Goal: Task Accomplishment & Management: Complete application form

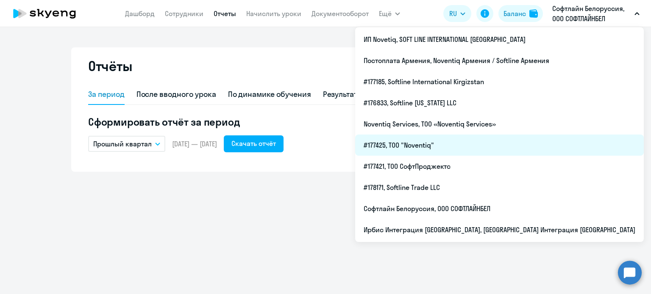
click at [529, 144] on li "#177425, ТОО "Noventiq"" at bounding box center [499, 145] width 288 height 21
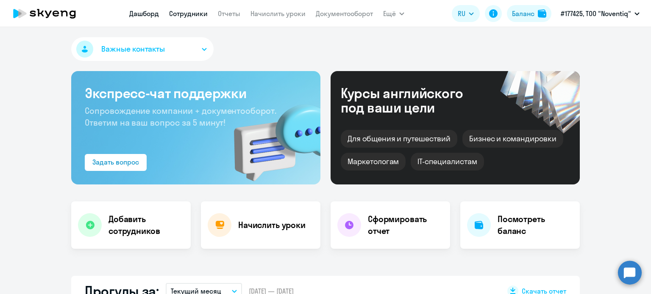
click at [200, 13] on link "Сотрудники" at bounding box center [188, 13] width 39 height 8
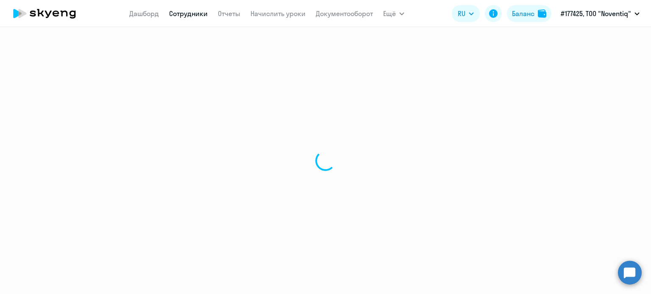
select select "30"
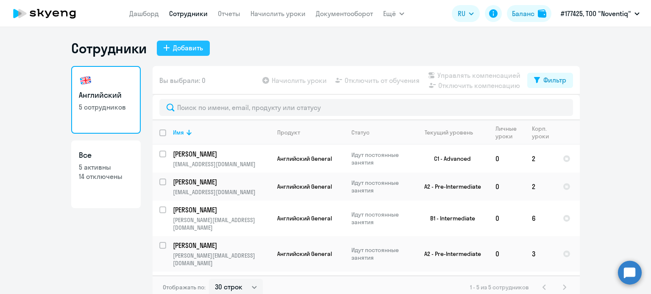
click at [180, 44] on div "Добавить" at bounding box center [188, 48] width 30 height 10
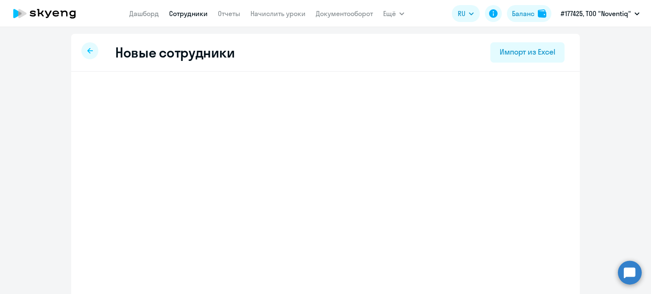
select select "english_adult_not_native_speaker"
select select "5"
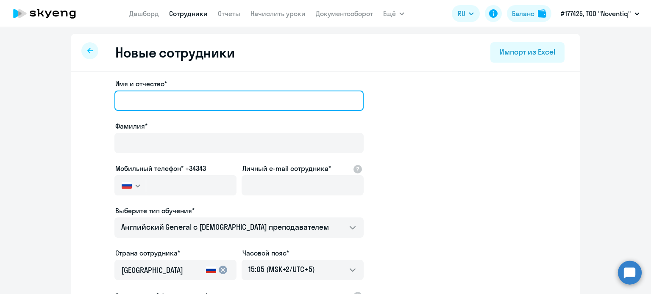
click at [175, 103] on input "Имя и отчество*" at bounding box center [238, 101] width 249 height 20
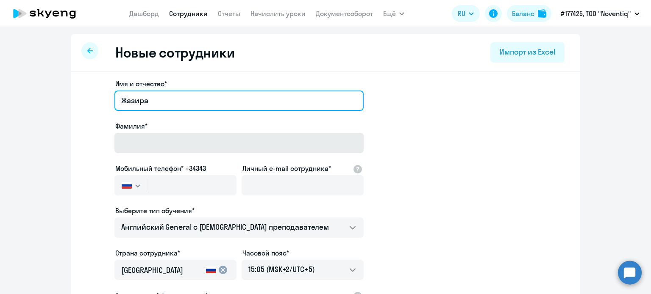
type input "Жазира"
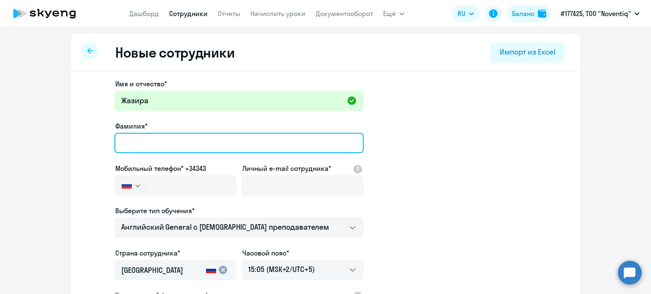
click at [156, 135] on input "Фамилия*" at bounding box center [238, 143] width 249 height 20
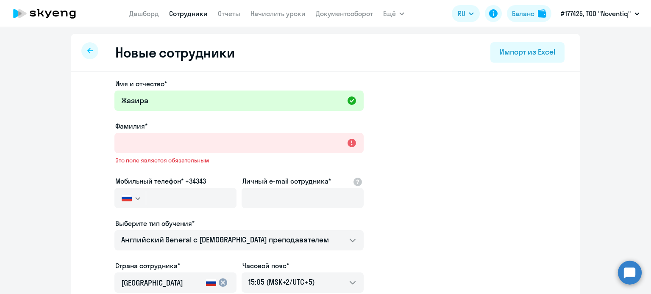
click at [130, 200] on button "button" at bounding box center [129, 198] width 31 height 20
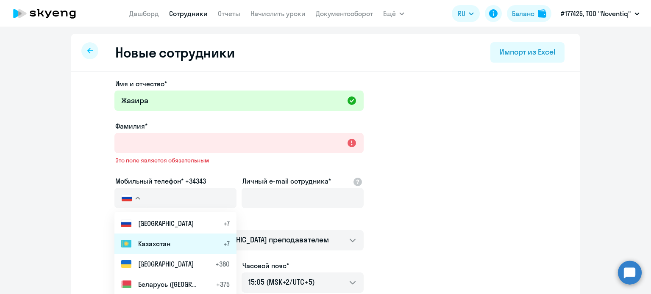
click at [161, 247] on span "Казахстан" at bounding box center [154, 244] width 32 height 10
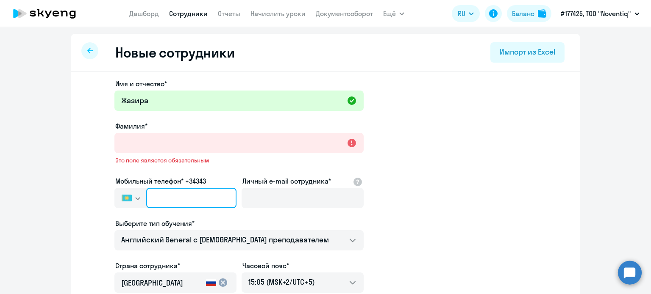
click at [175, 201] on input "text" at bounding box center [191, 198] width 90 height 20
type input "[PHONE_NUMBER]"
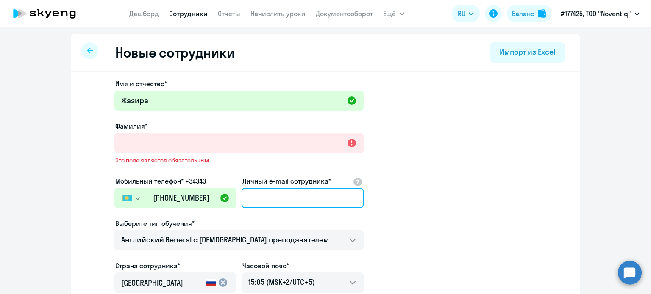
click at [269, 198] on input "Личный e-mail сотрудника*" at bounding box center [302, 198] width 122 height 20
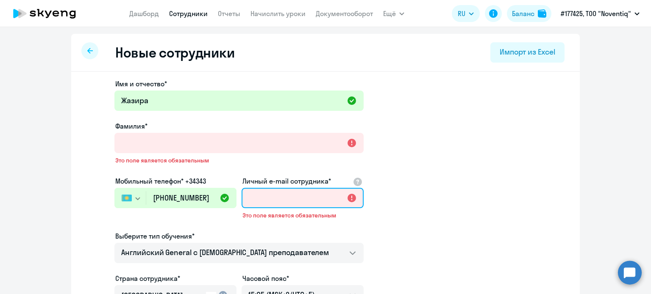
paste input "[EMAIL_ADDRESS][DOMAIN_NAME]"
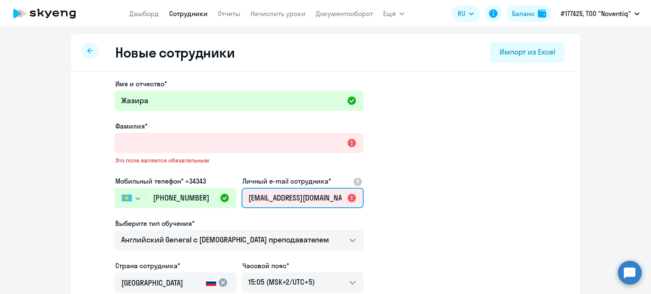
scroll to position [0, 26]
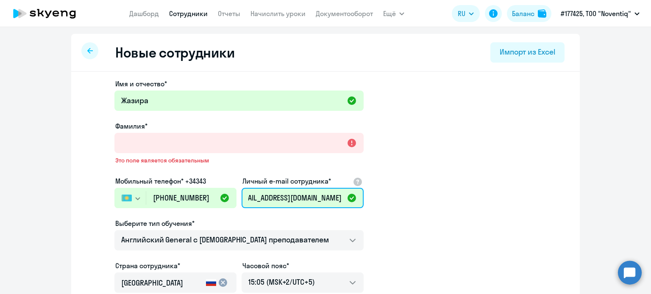
type input "[EMAIL_ADDRESS][DOMAIN_NAME]"
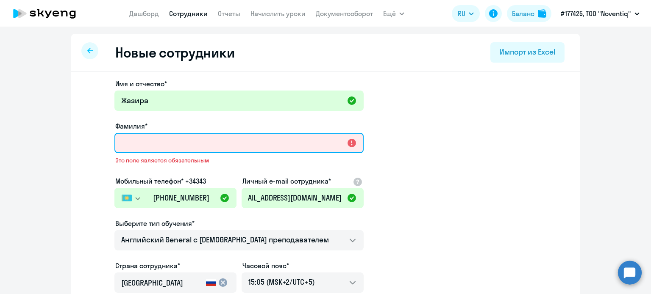
scroll to position [0, 0]
click at [198, 142] on input "Фамилия*" at bounding box center [238, 143] width 249 height 20
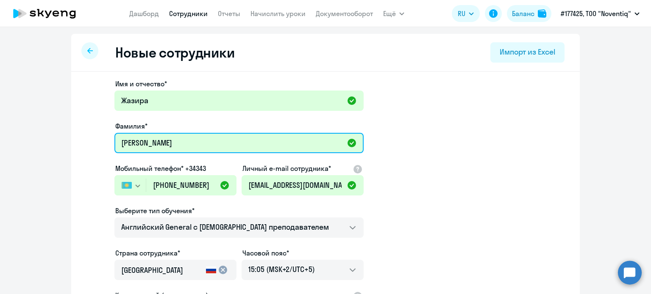
type input "[PERSON_NAME]"
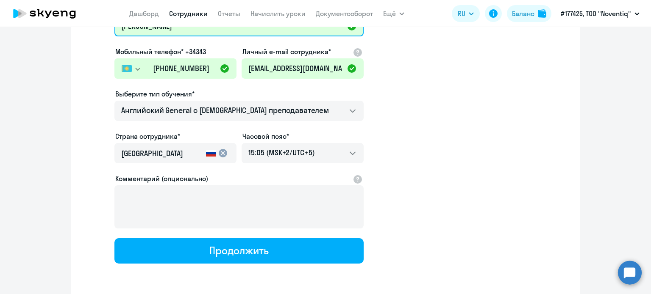
scroll to position [127, 0]
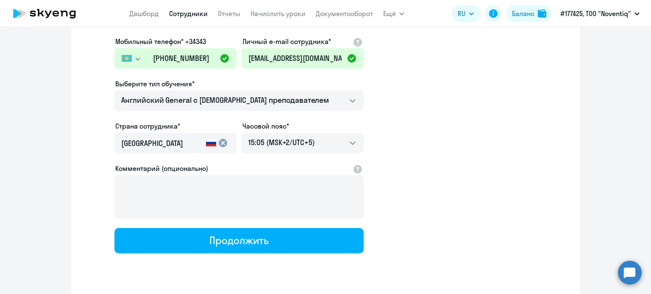
click at [218, 142] on mat-icon "cancel" at bounding box center [223, 143] width 10 height 10
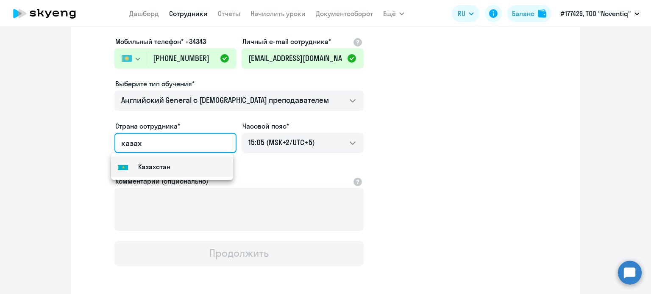
click at [172, 175] on mat-option "Flag of [GEOGRAPHIC_DATA] [GEOGRAPHIC_DATA]" at bounding box center [172, 167] width 122 height 20
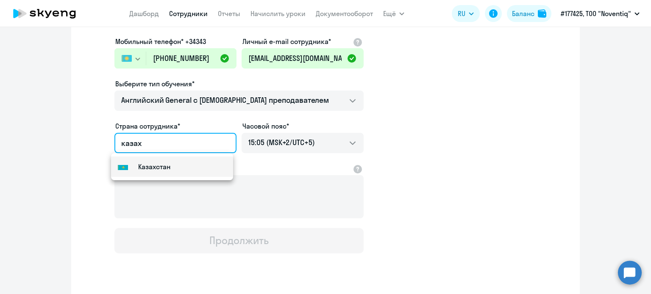
type input "Казахстан"
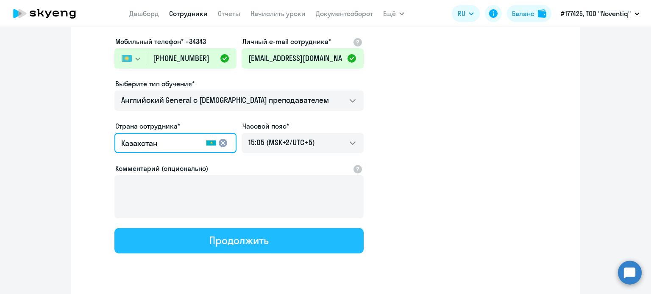
click at [285, 235] on button "Продолжить" at bounding box center [238, 240] width 249 height 25
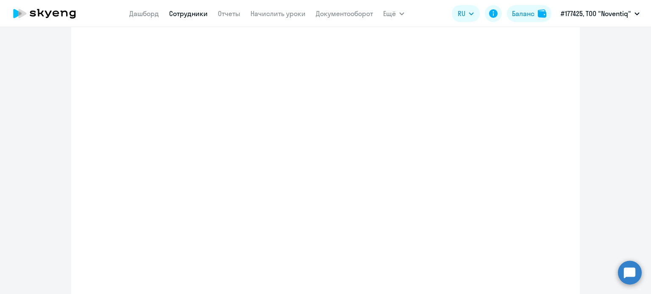
select select "english_adult_not_native_speaker"
select select "5"
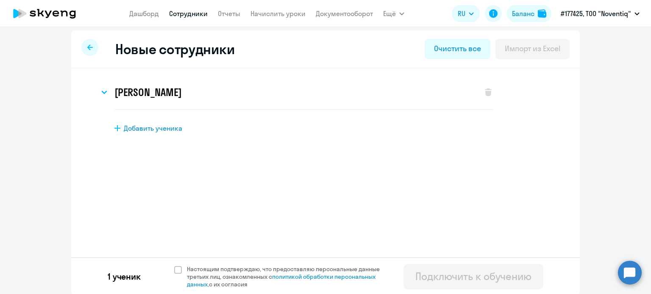
scroll to position [4, 0]
click at [174, 269] on span at bounding box center [178, 270] width 8 height 8
click at [174, 265] on input "Настоящим подтверждаю, что предоставляю персональные данные третьих лиц, ознако…" at bounding box center [174, 264] width 0 height 0
checkbox input "true"
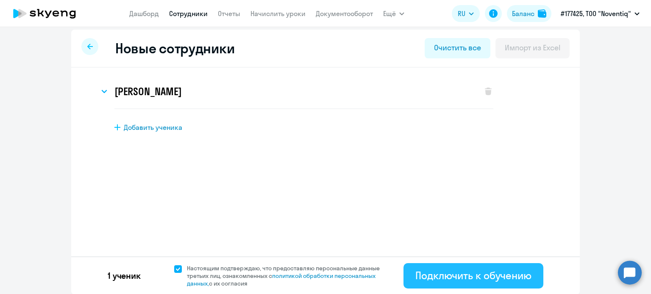
click at [476, 285] on button "Подключить к обучению" at bounding box center [473, 275] width 140 height 25
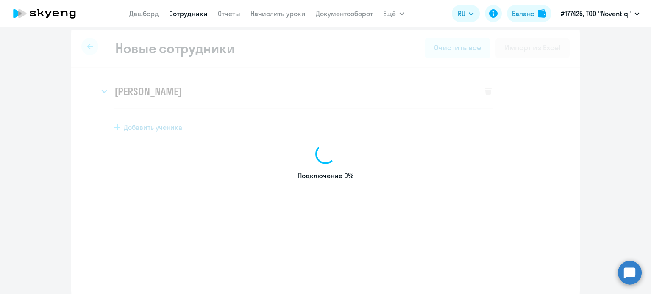
select select "english_adult_not_native_speaker"
select select "5"
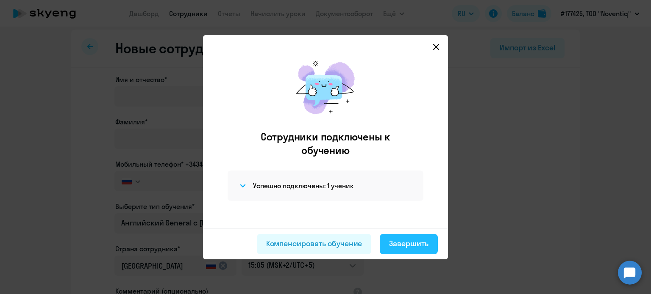
click at [386, 245] on button "Завершить" at bounding box center [409, 244] width 58 height 20
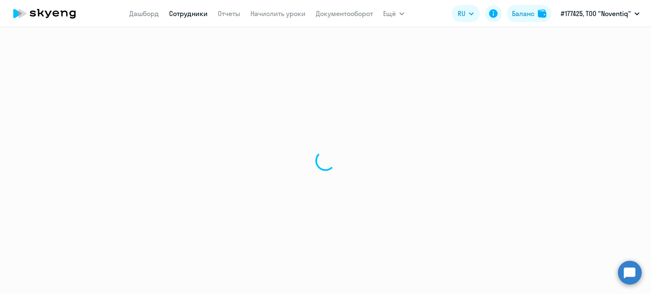
select select "30"
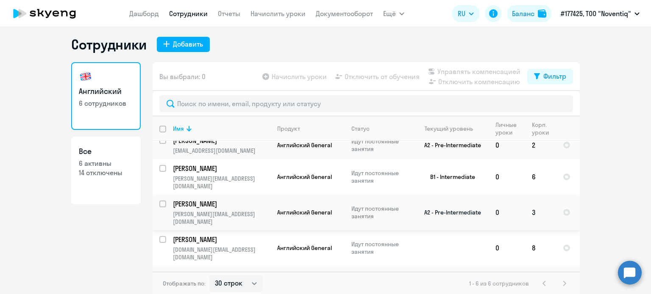
scroll to position [5, 0]
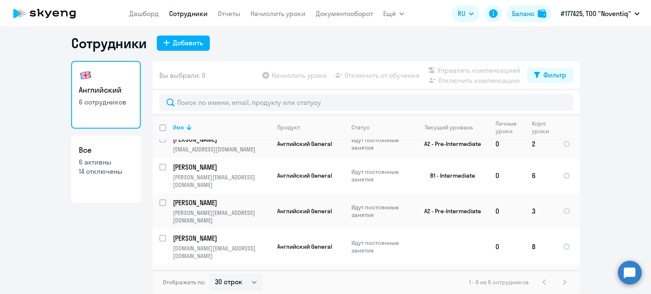
click at [421, 276] on div "Отображать по: 30 строк 50 строк 100 строк 1 - 6 из 6 сотрудников" at bounding box center [366, 283] width 427 height 24
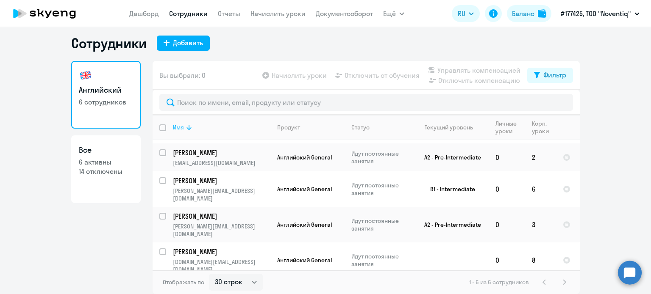
scroll to position [38, 0]
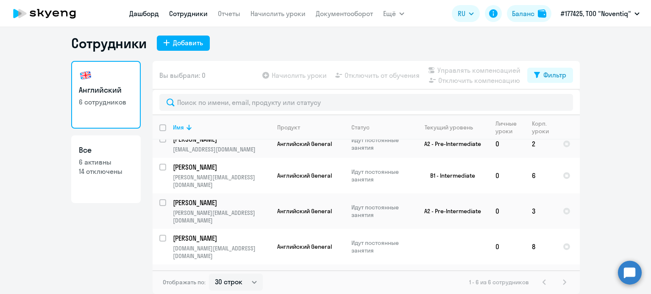
click at [151, 15] on link "Дашборд" at bounding box center [144, 13] width 30 height 8
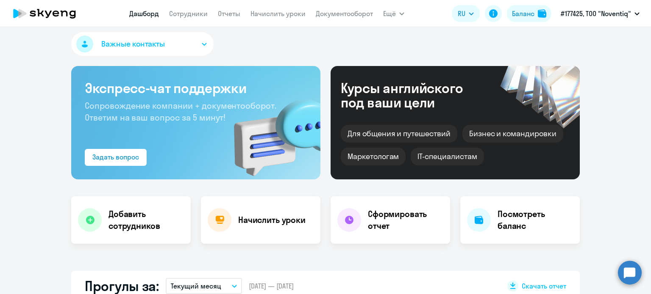
select select "30"
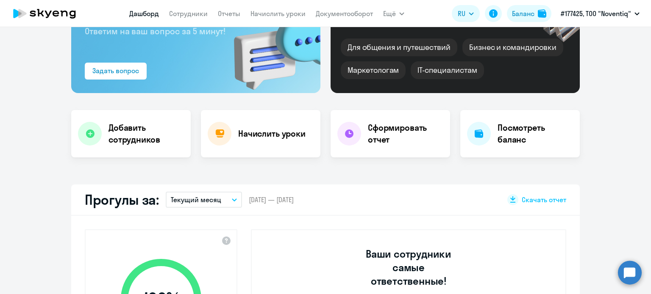
scroll to position [132, 0]
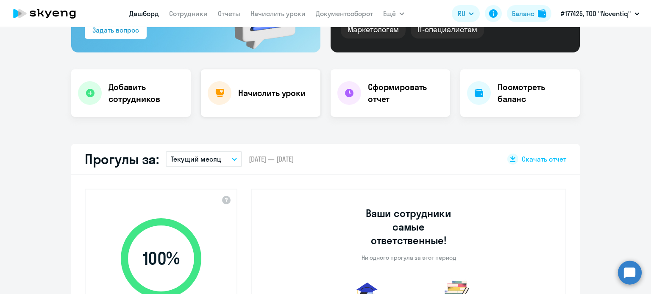
click at [285, 106] on div "Начислить уроки" at bounding box center [260, 92] width 119 height 47
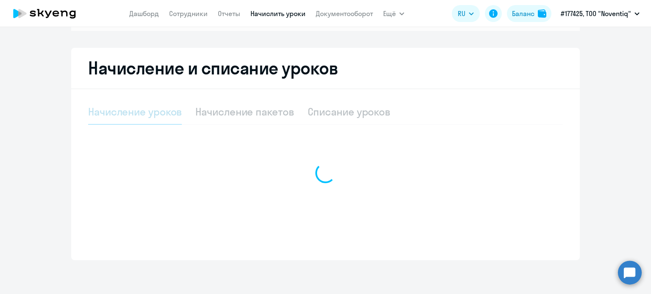
scroll to position [130, 0]
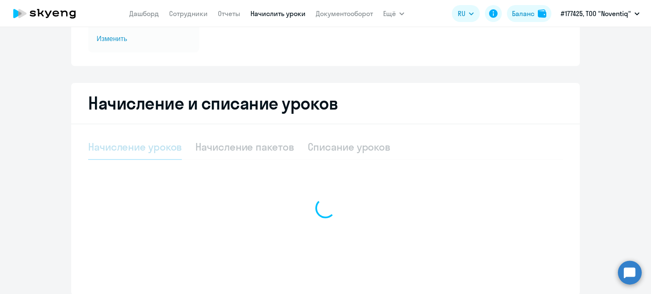
select select "10"
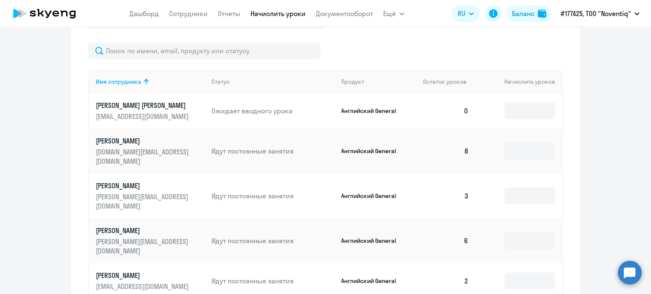
scroll to position [312, 0]
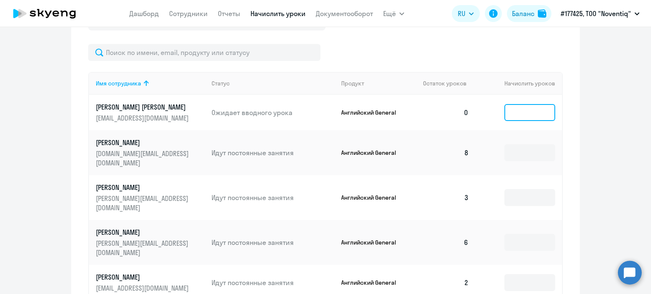
click at [521, 111] on input at bounding box center [529, 112] width 51 height 17
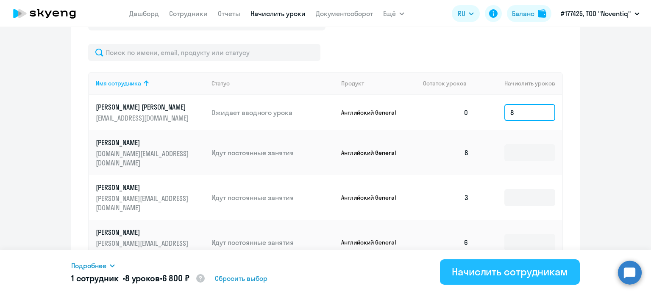
type input "8"
click at [556, 276] on div "Начислить сотрудникам" at bounding box center [510, 272] width 116 height 14
